Goal: Communication & Community: Answer question/provide support

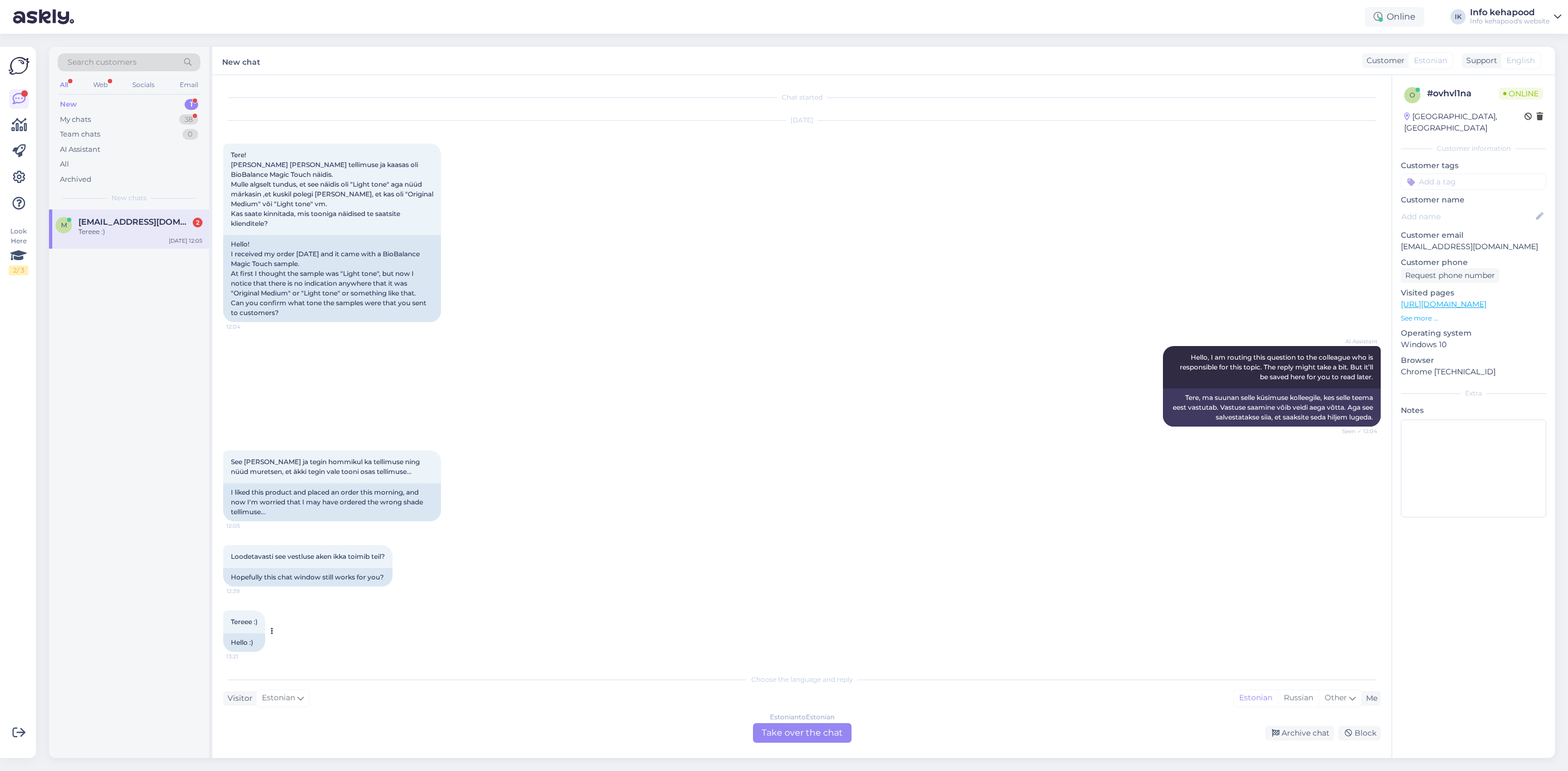
scroll to position [5, 0]
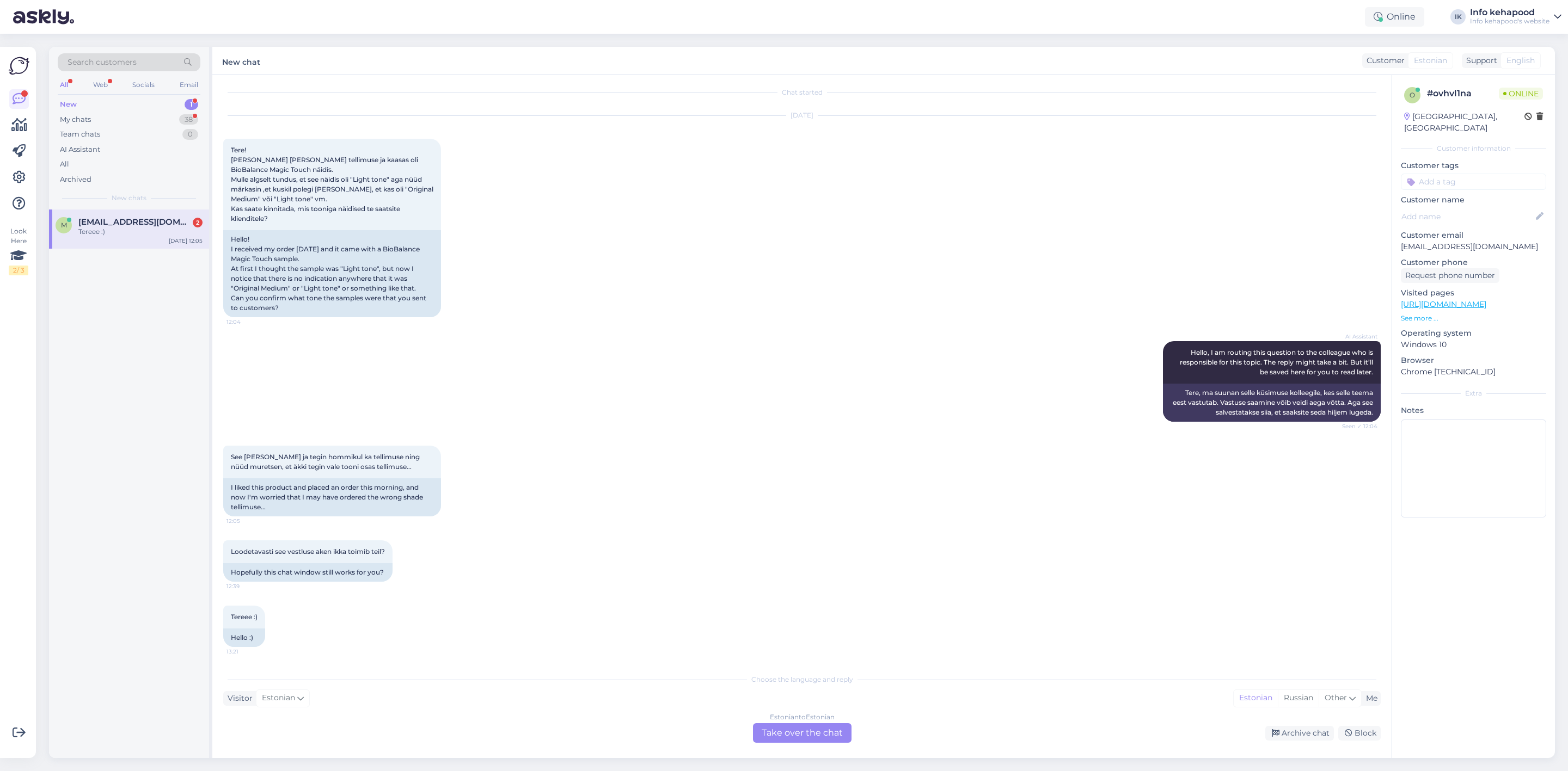
click at [797, 728] on div "Estonian to Estonian Take over the chat" at bounding box center [802, 733] width 99 height 19
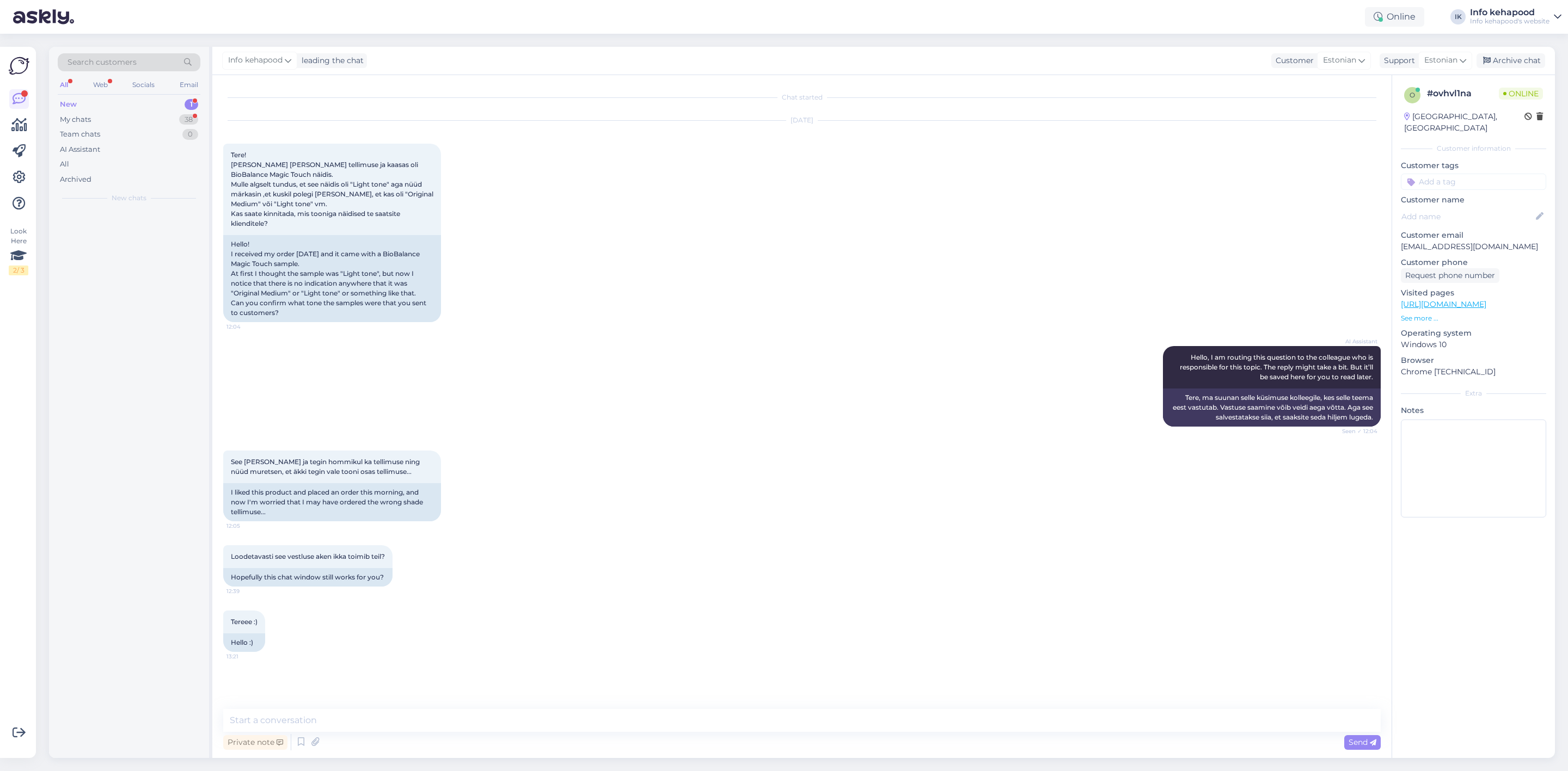
scroll to position [0, 0]
click at [613, 736] on div "Private note Send" at bounding box center [802, 742] width 1157 height 21
click at [599, 710] on textarea at bounding box center [802, 721] width 1157 height 23
click at [376, 718] on textarea "Tere! Palun adnke oma tellimus enumber :)" at bounding box center [802, 721] width 1157 height 23
type textarea "Tere! Palun adnke oma tellimuse number :)"
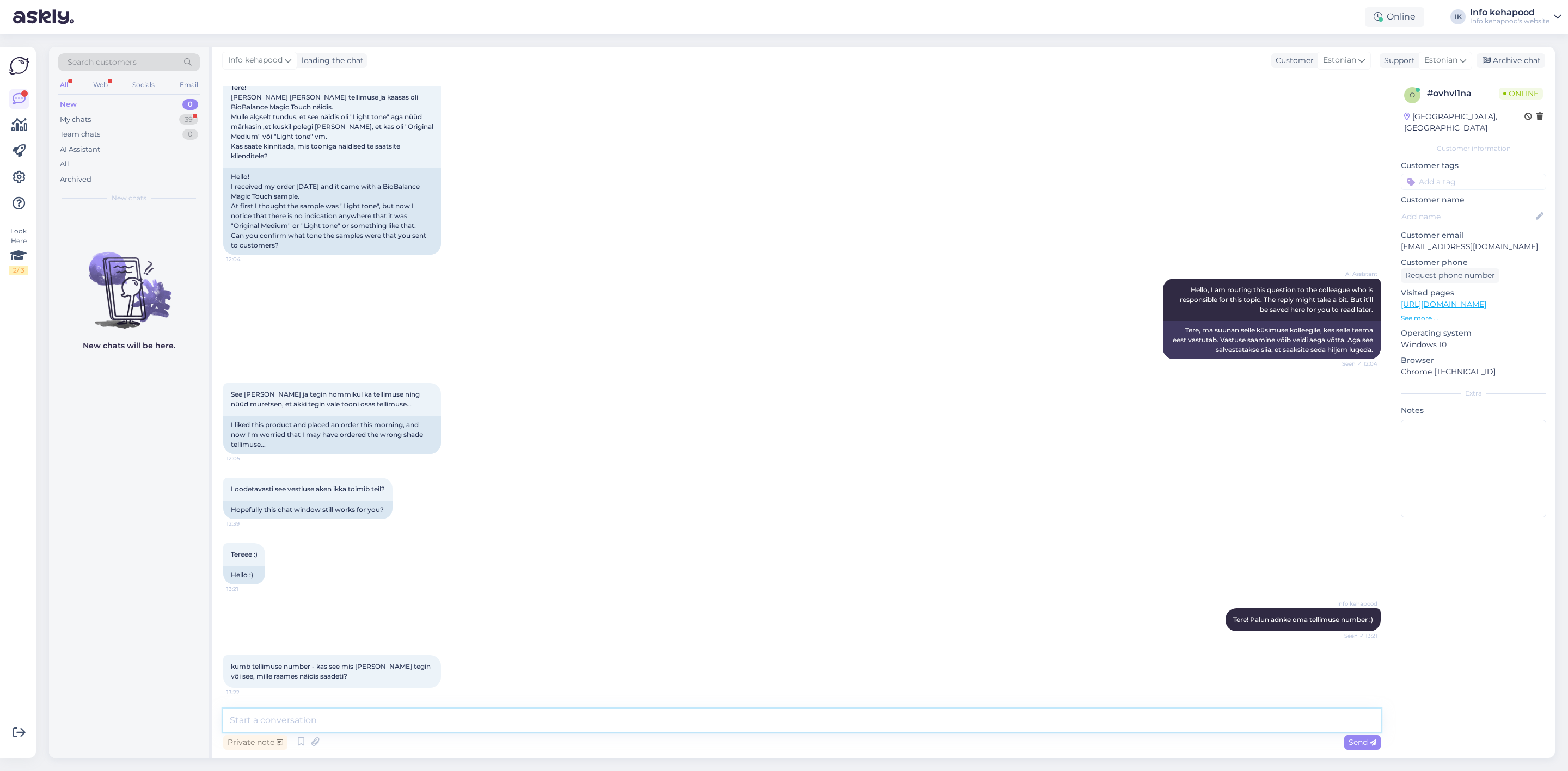
scroll to position [79, 0]
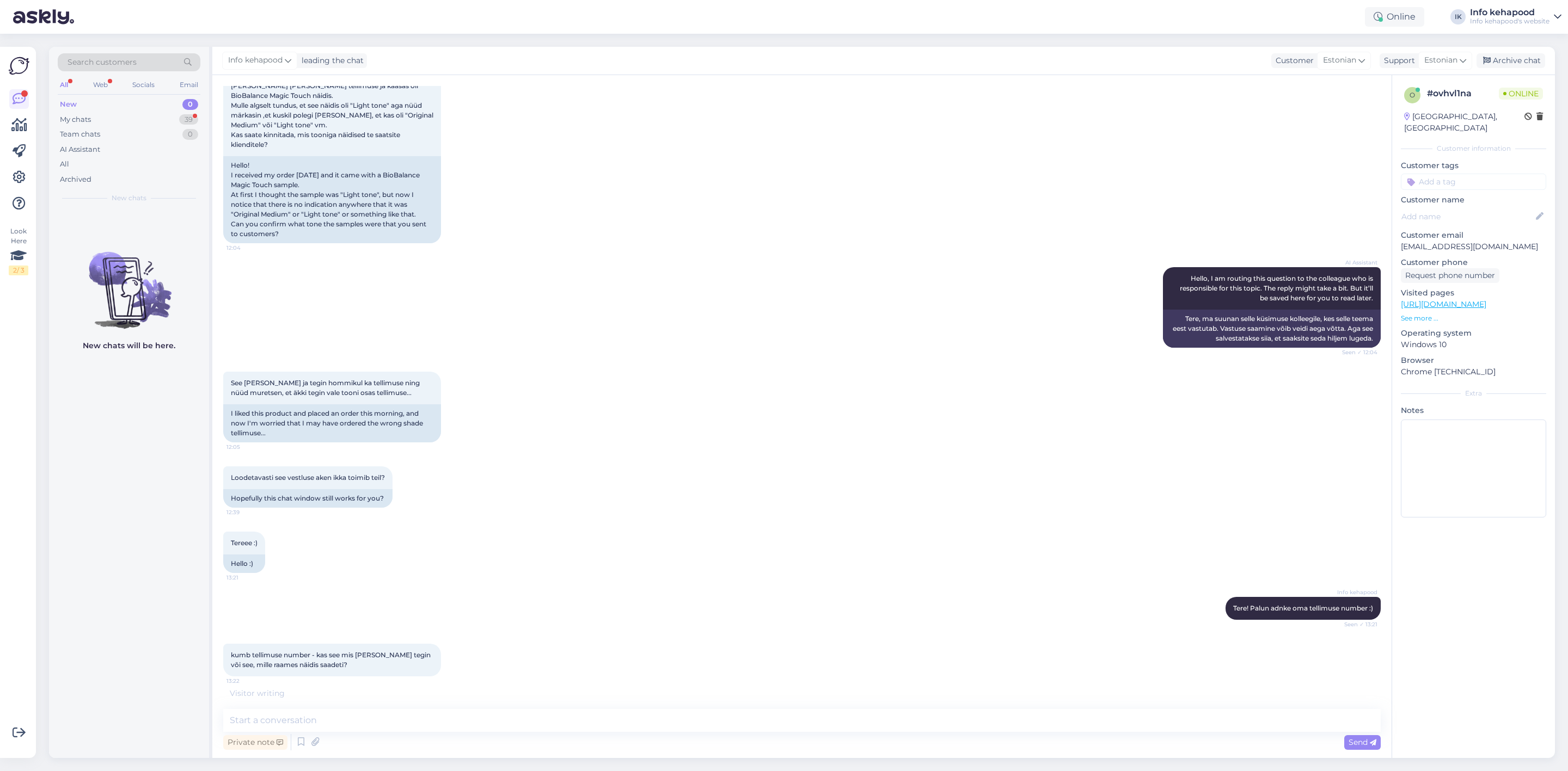
click at [467, 557] on div "Tereee :) 13:21 Hello :)" at bounding box center [802, 553] width 1157 height 65
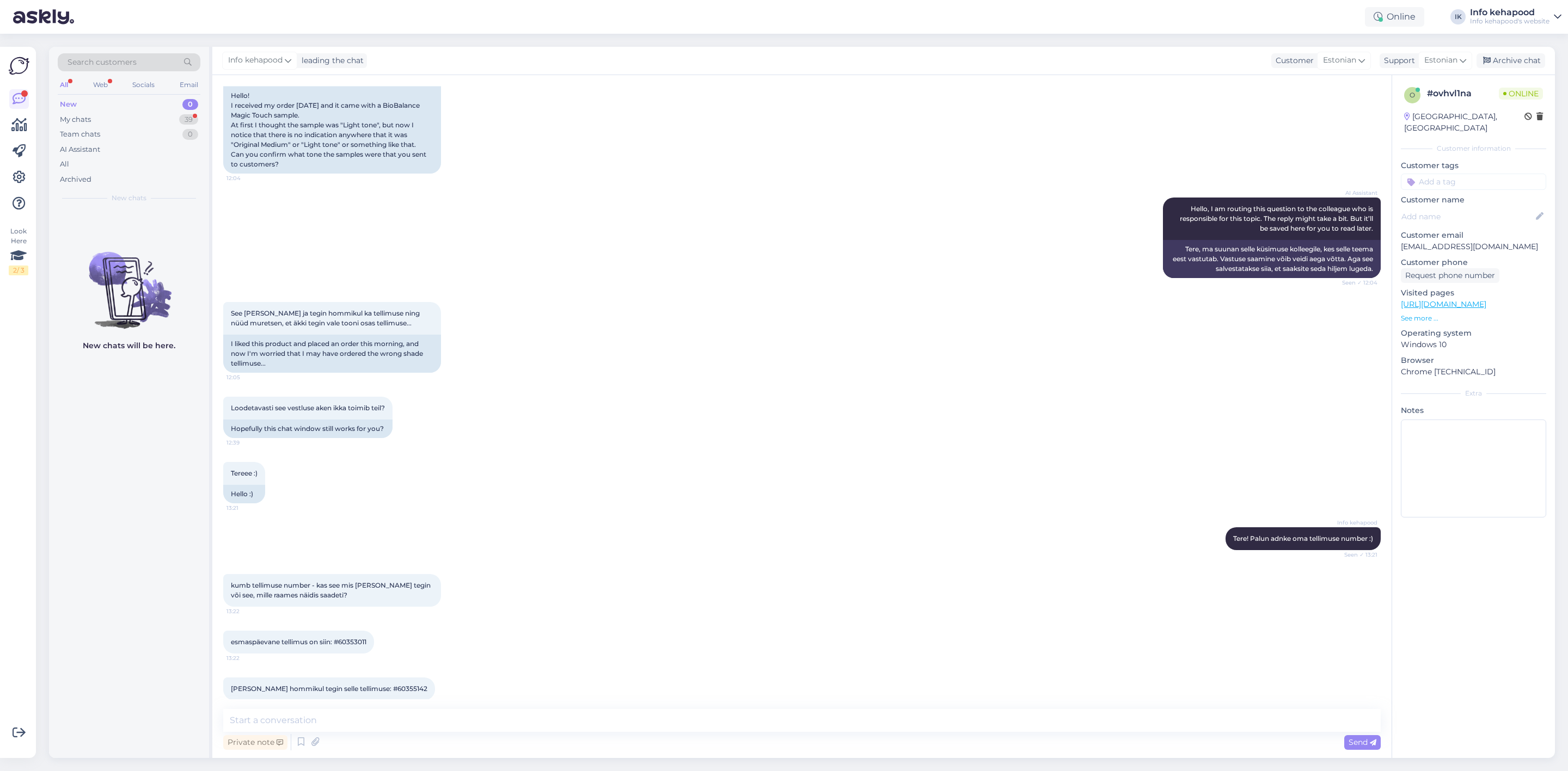
scroll to position [161, 0]
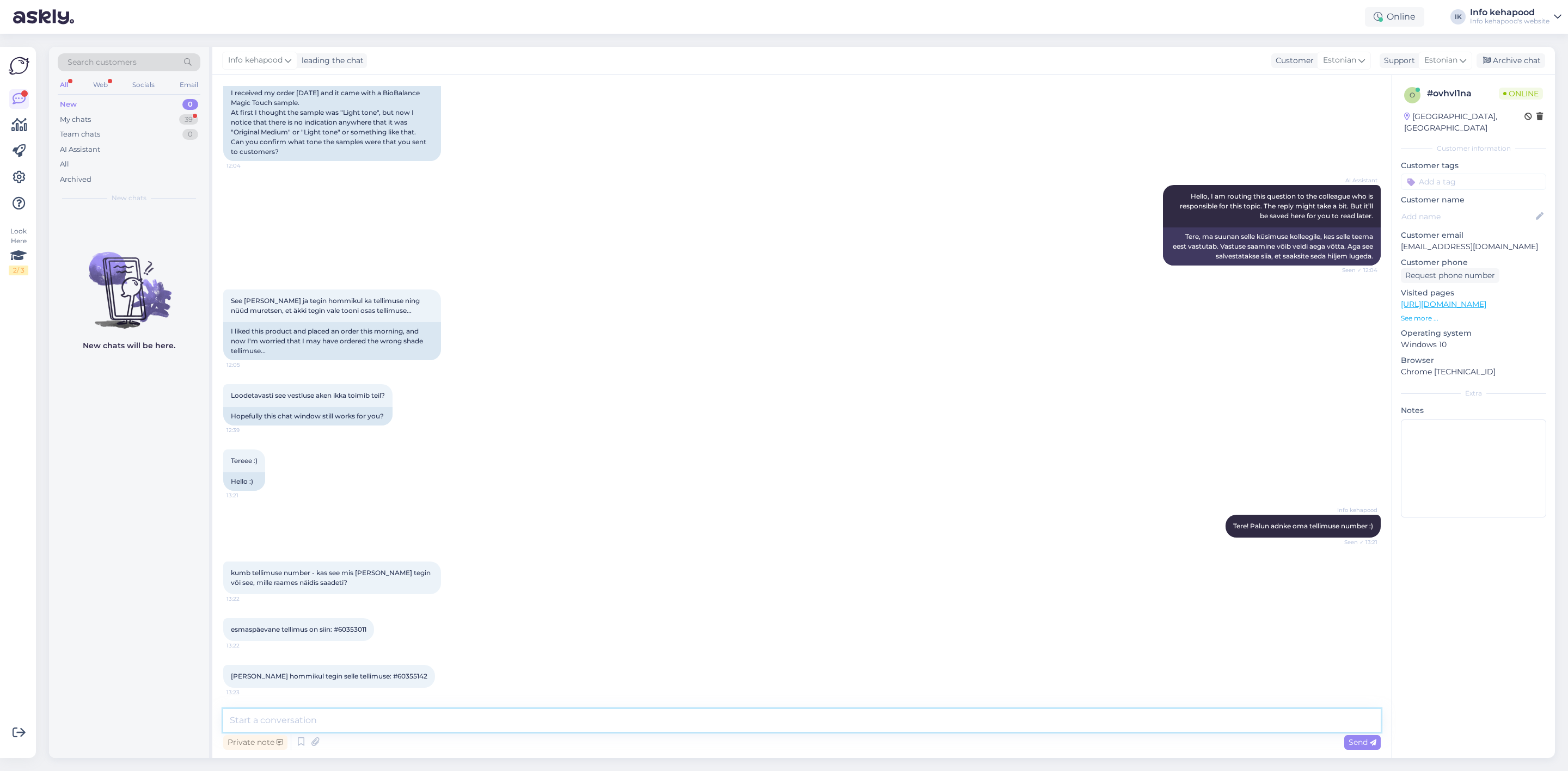
click at [366, 714] on textarea at bounding box center [802, 721] width 1157 height 23
drag, startPoint x: 366, startPoint y: 675, endPoint x: 400, endPoint y: 674, distance: 34.0
click at [400, 674] on div "[PERSON_NAME] hommikul tegin selle tellimuse: #60355142 13:23" at bounding box center [329, 677] width 212 height 23
copy span "60355142"
drag, startPoint x: 601, startPoint y: 713, endPoint x: 589, endPoint y: 722, distance: 15.0
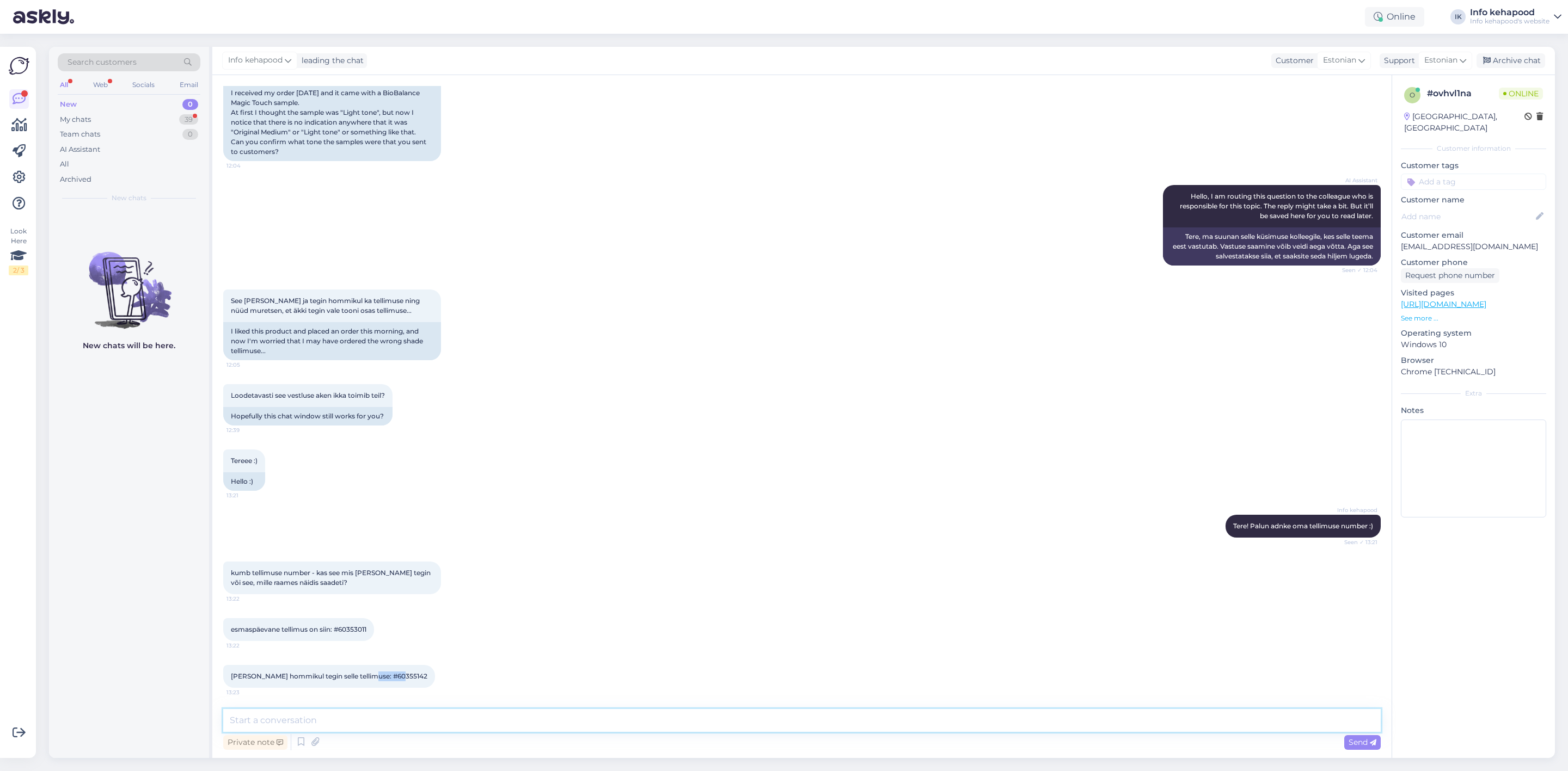
click at [597, 715] on textarea at bounding box center [802, 721] width 1157 height 23
type textarea "Tester on toonis medium, te tellisite light :)"
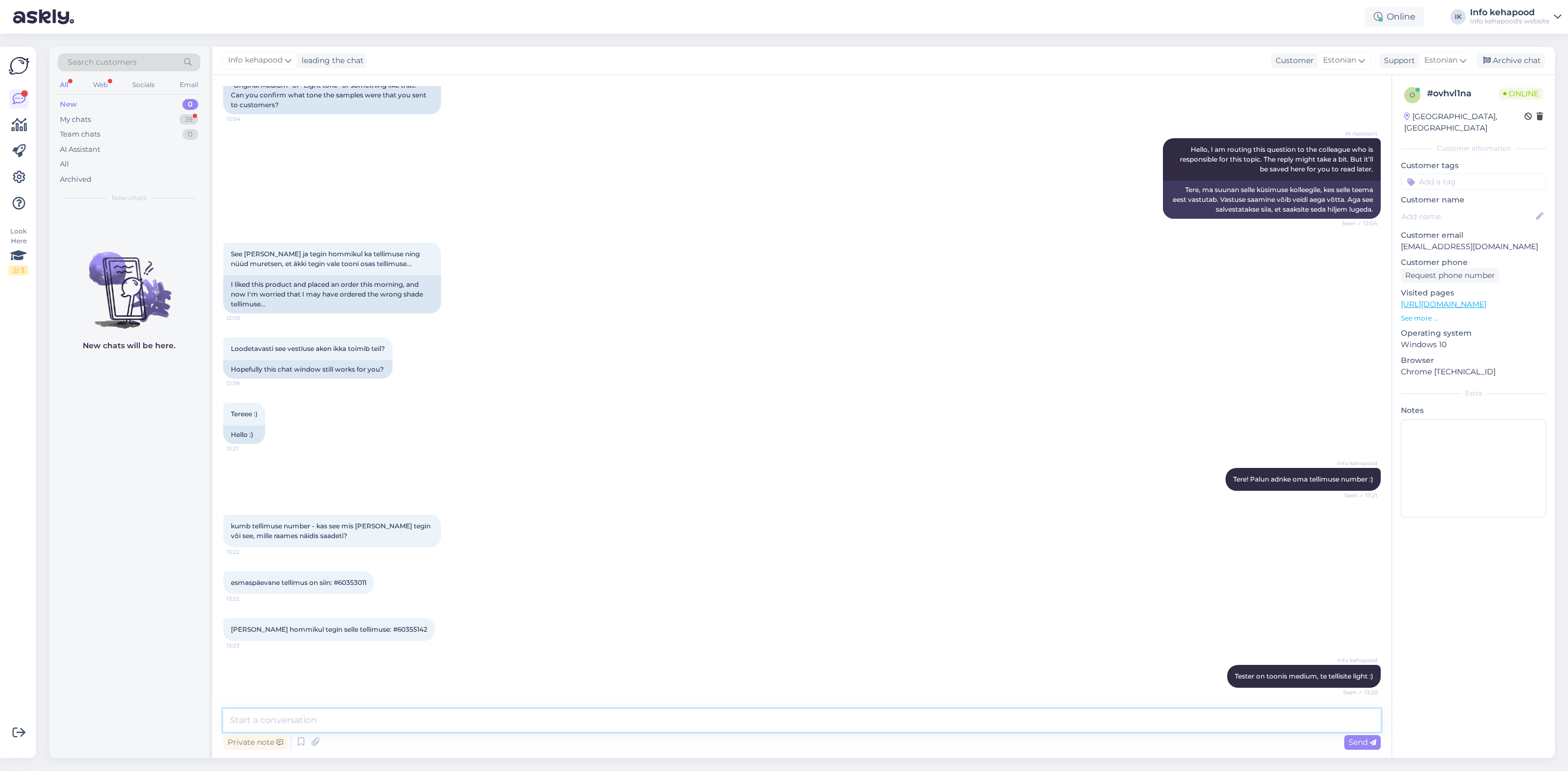
scroll to position [255, 0]
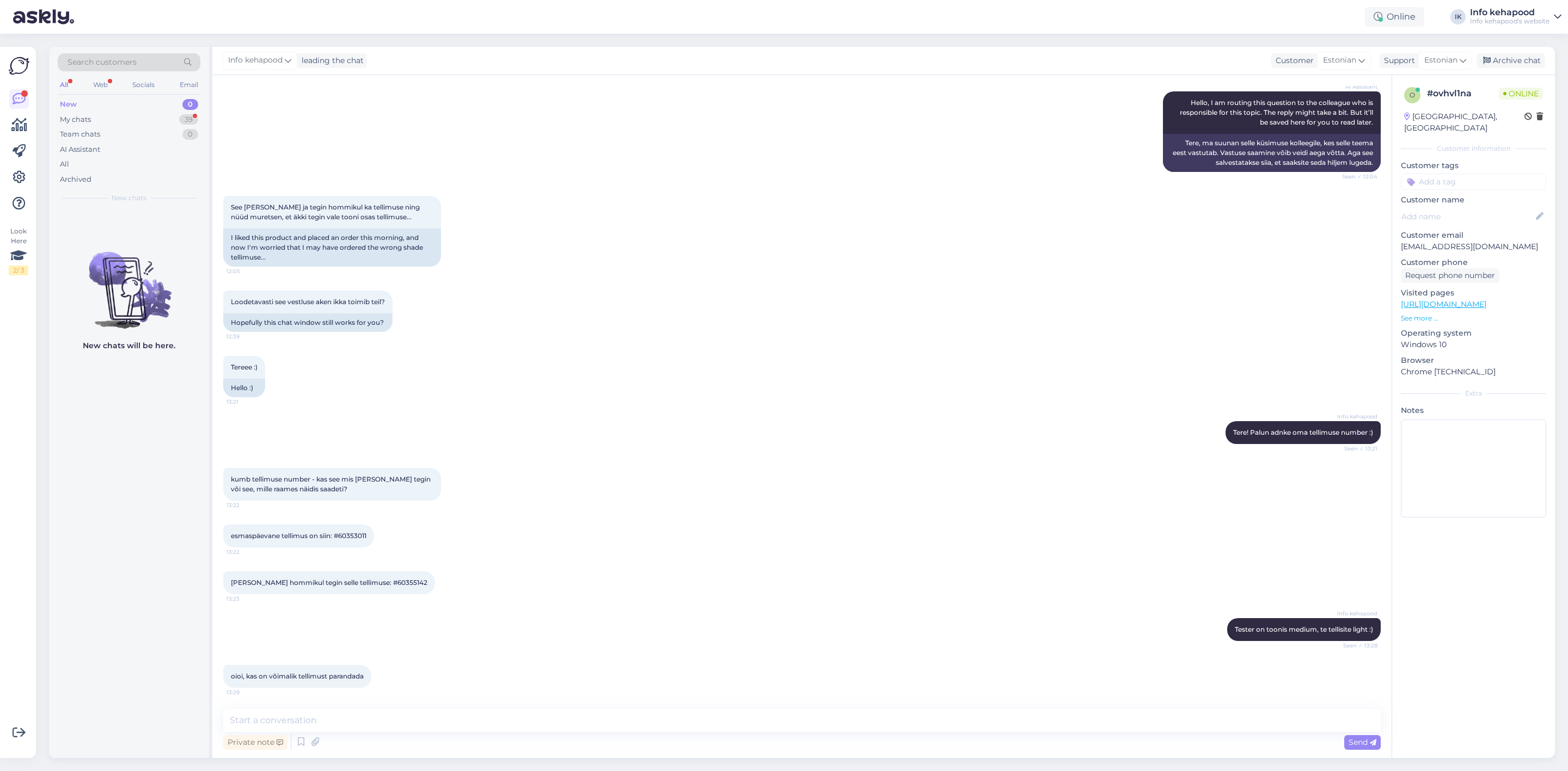
click at [462, 618] on div "Info kehapood Tester on toonis medium, te tellisite light :) Seen ✓ 13:28" at bounding box center [802, 630] width 1157 height 47
click at [504, 711] on textarea at bounding box center [802, 721] width 1157 height 23
type textarea "m"
type textarea "Muutsin Teie tellimuse ära, saate toonis medium :))"
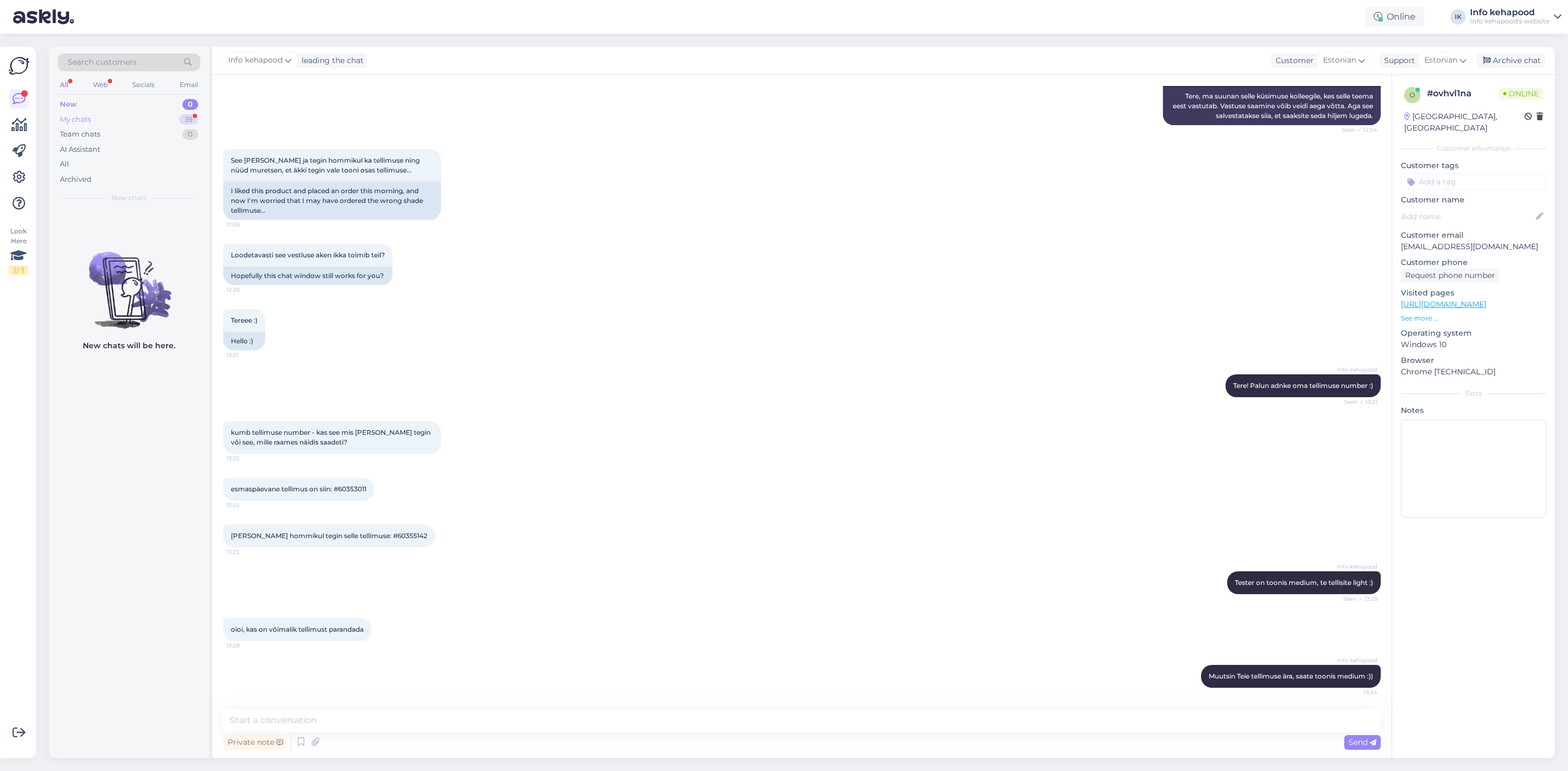
click at [127, 113] on div "My chats 39" at bounding box center [129, 119] width 143 height 15
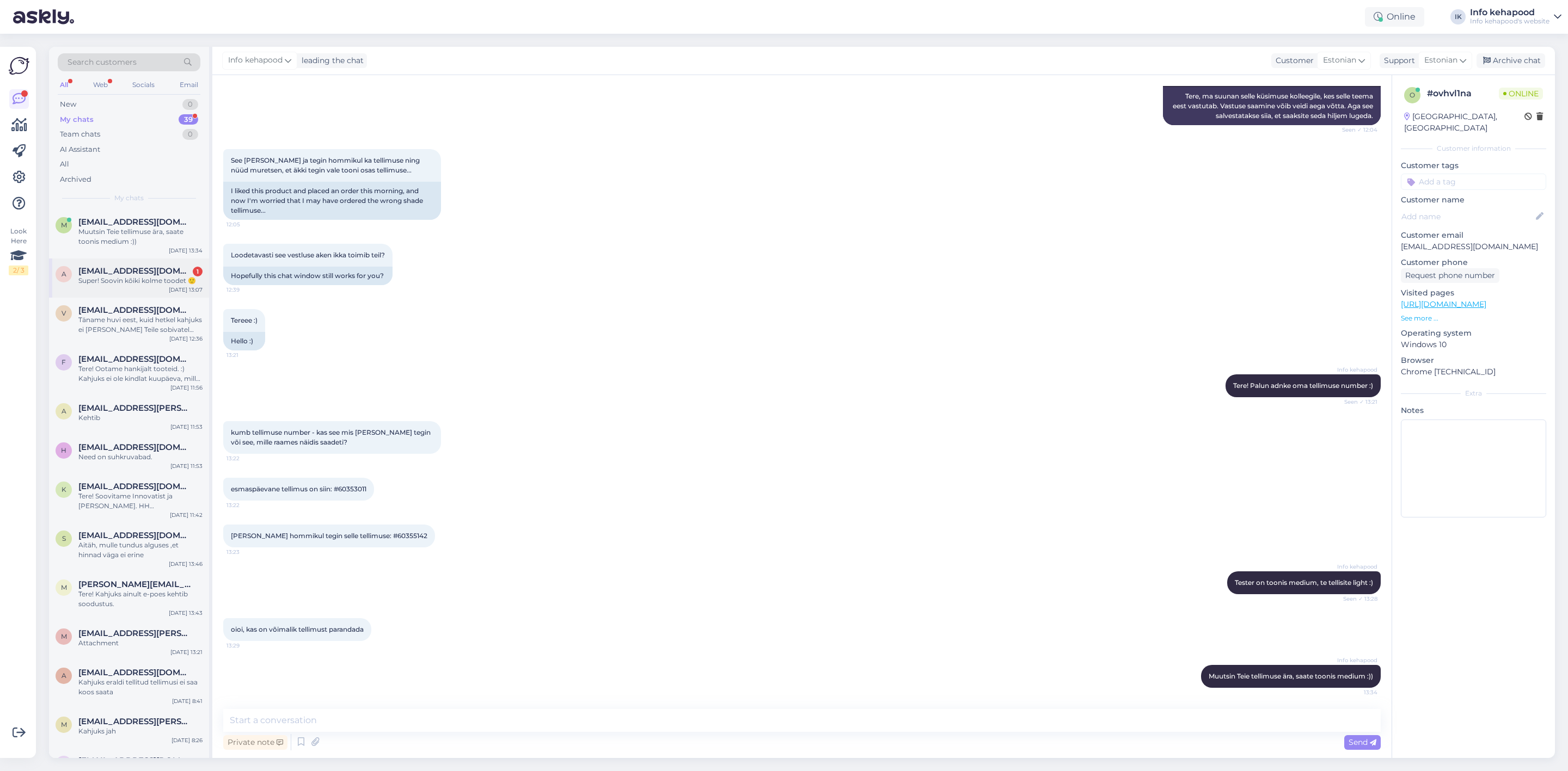
click at [101, 280] on div "Super! Soovin kõiki kolme toodet 🙂" at bounding box center [140, 281] width 124 height 10
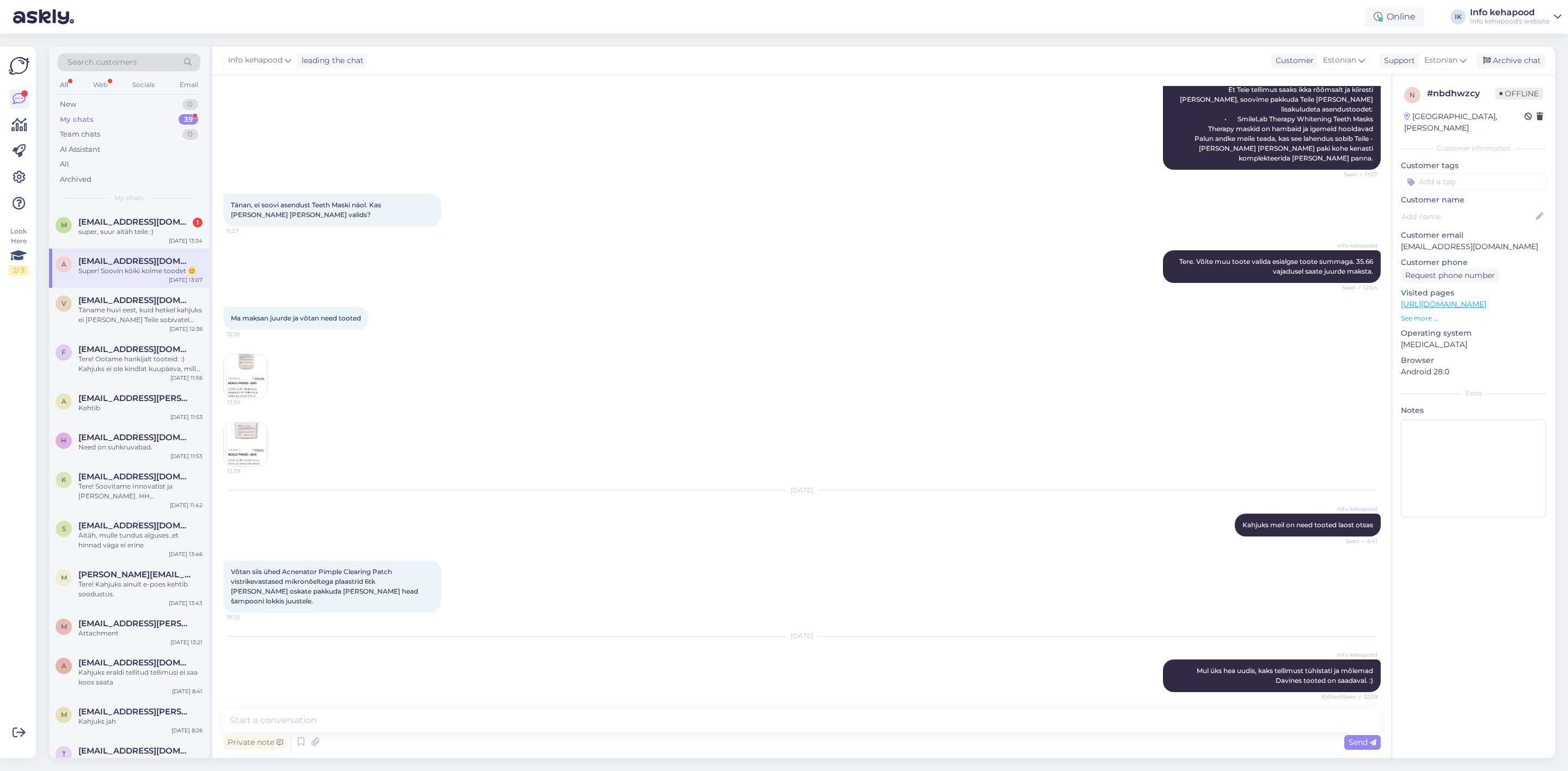
scroll to position [543, 0]
